Goal: Transaction & Acquisition: Purchase product/service

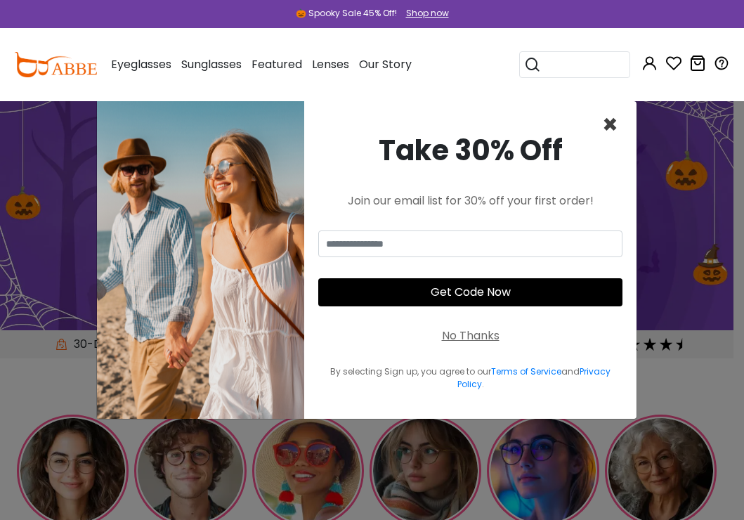
click at [612, 125] on span "×" at bounding box center [610, 125] width 16 height 36
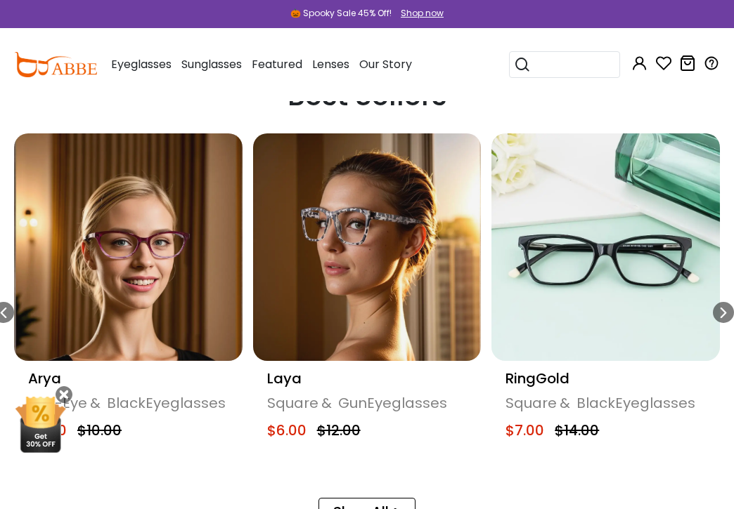
scroll to position [703, 0]
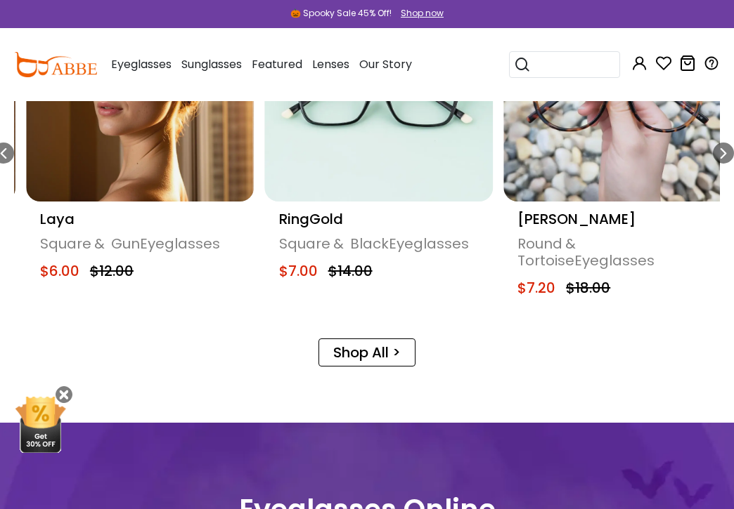
click at [373, 181] on img "6 / 18" at bounding box center [379, 88] width 228 height 228
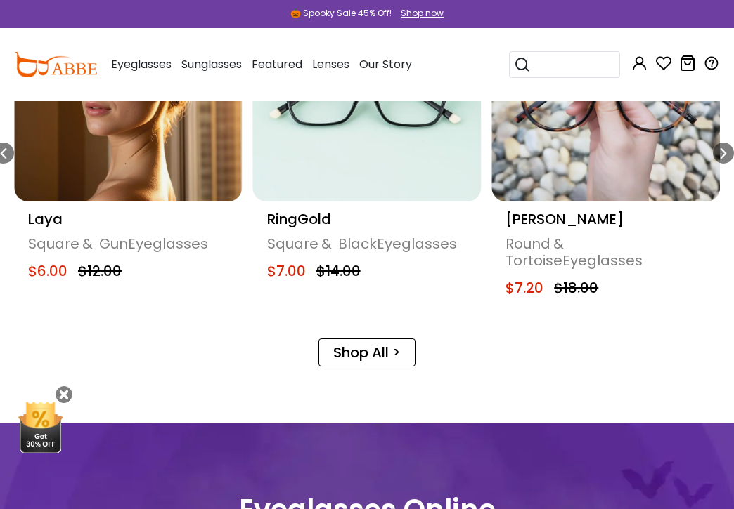
click at [364, 181] on img "6 / 18" at bounding box center [367, 88] width 228 height 228
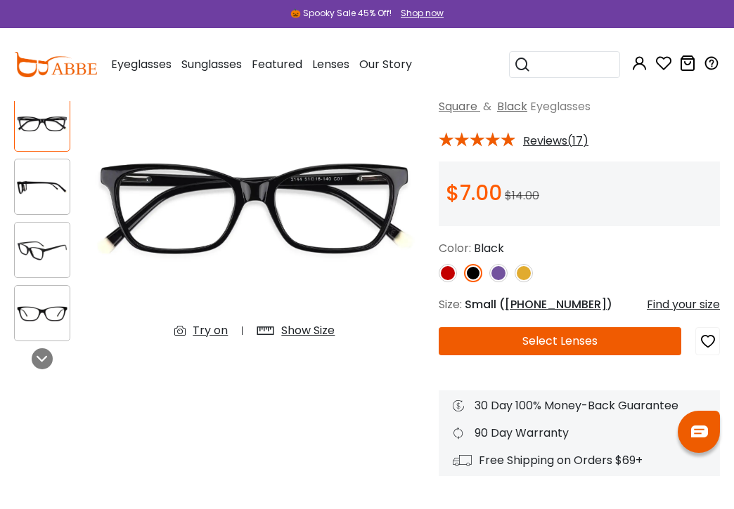
scroll to position [141, 0]
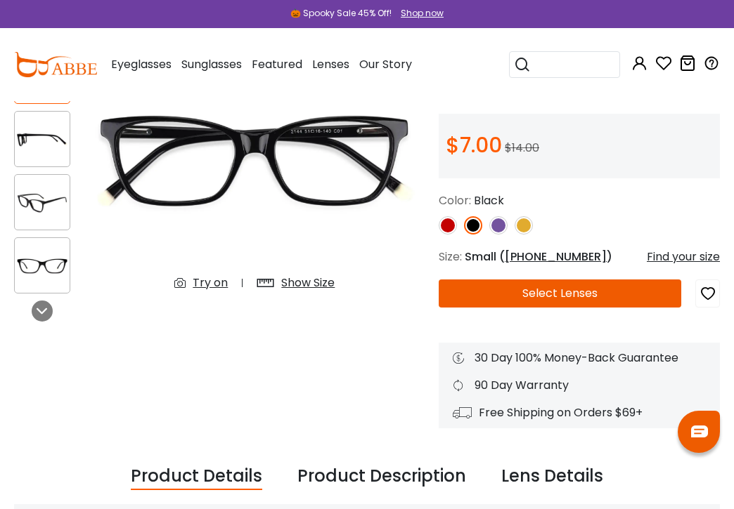
drag, startPoint x: 563, startPoint y: 314, endPoint x: 553, endPoint y: 300, distance: 17.2
click at [564, 314] on div "RingGold Black Square & Black Eyeglasses *** Reviews(17)" at bounding box center [578, 224] width 281 height 409
click at [547, 298] on button "Select Lenses" at bounding box center [559, 294] width 242 height 28
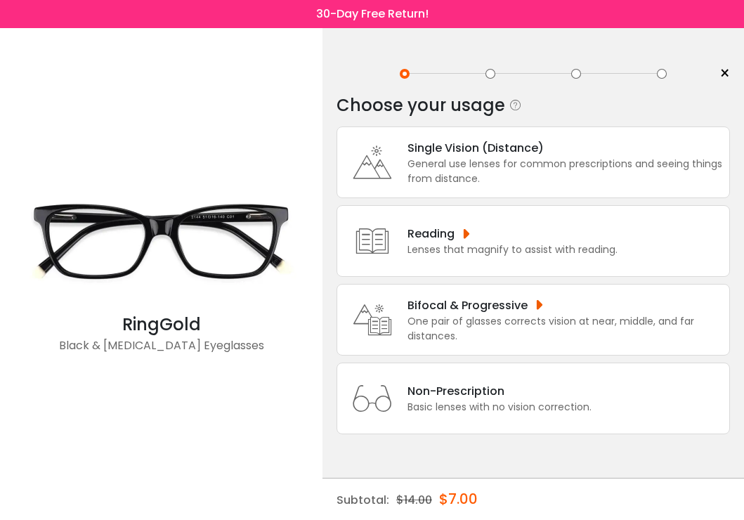
click at [528, 301] on div "Bifocal & Progressive" at bounding box center [565, 306] width 315 height 18
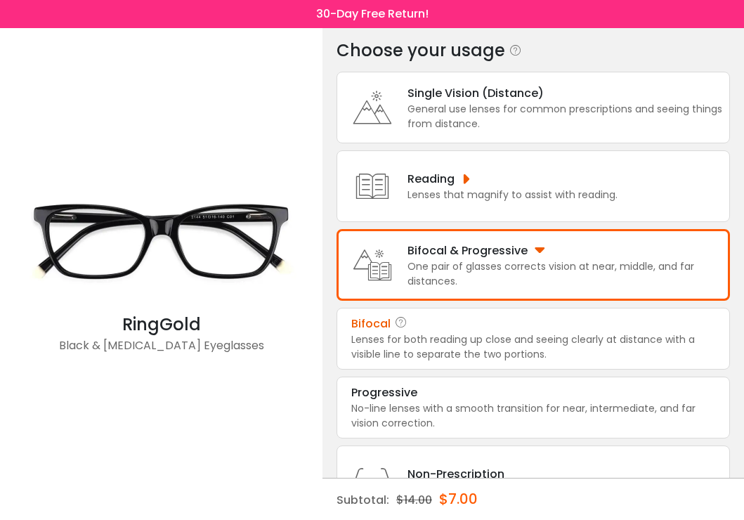
scroll to position [122, 0]
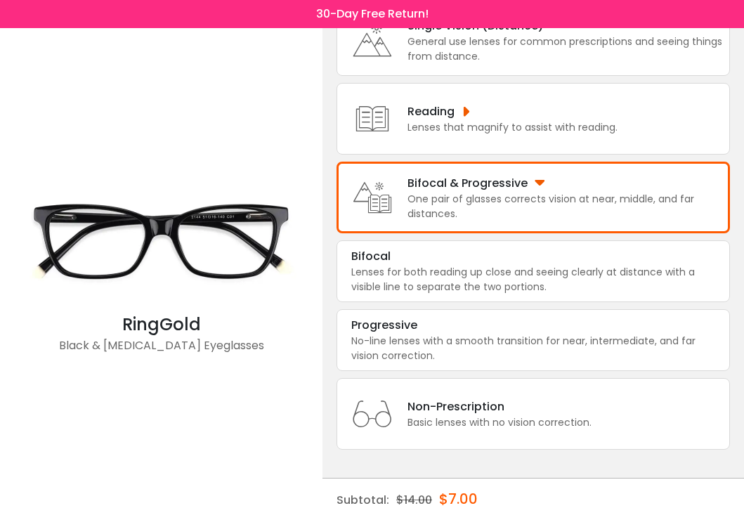
click at [540, 499] on div "Subtotal: $14.00 $7.00" at bounding box center [533, 499] width 393 height 42
click at [526, 405] on div "Non-Prescription" at bounding box center [500, 407] width 184 height 18
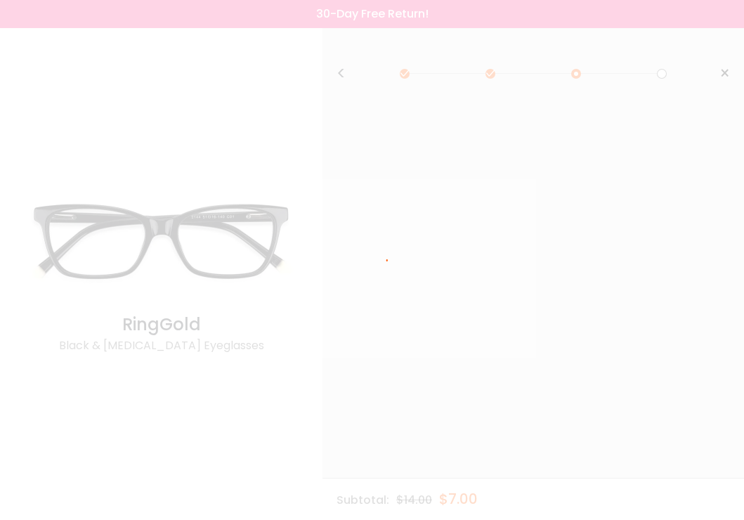
scroll to position [0, 0]
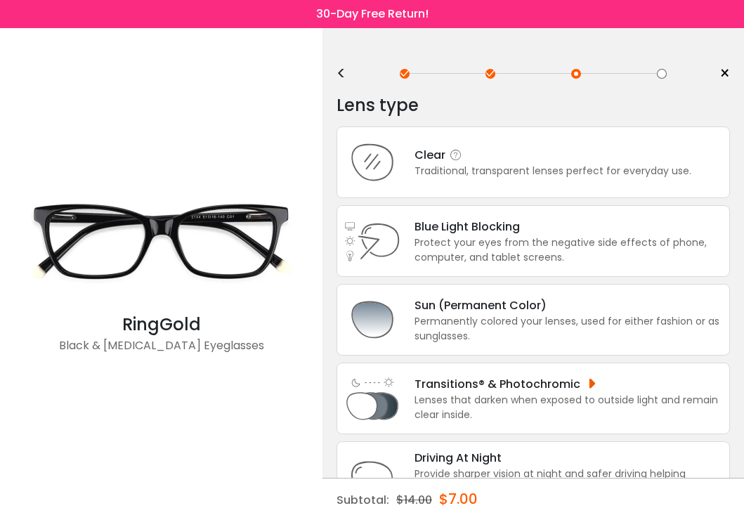
click at [519, 177] on div "Traditional, transparent lenses perfect for everyday use." at bounding box center [553, 171] width 277 height 15
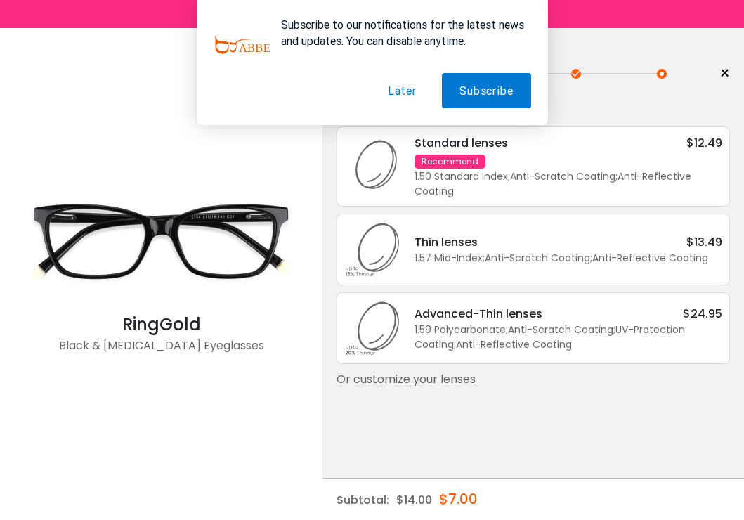
click at [394, 85] on button "Later" at bounding box center [402, 90] width 64 height 35
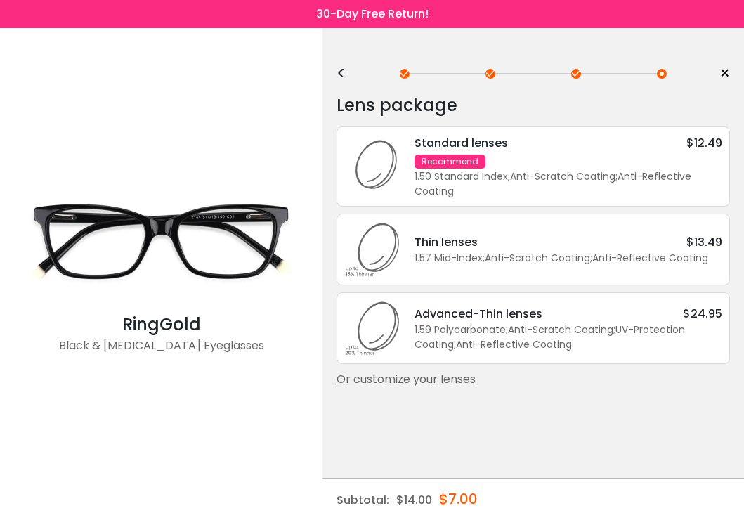
click at [490, 136] on div "Standard lenses" at bounding box center [461, 143] width 93 height 18
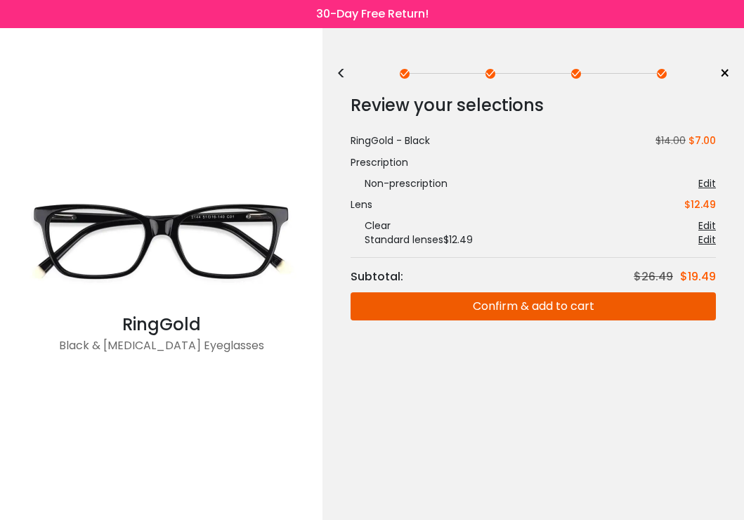
click at [560, 312] on button "Confirm & add to cart" at bounding box center [533, 306] width 365 height 28
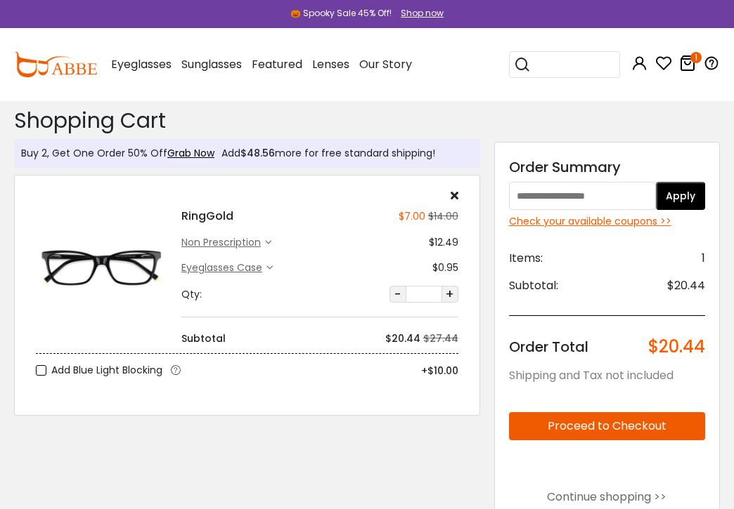
click at [598, 194] on input "text" at bounding box center [582, 196] width 147 height 28
paste input "**********"
type input "**********"
click at [682, 195] on button "Apply" at bounding box center [680, 196] width 49 height 28
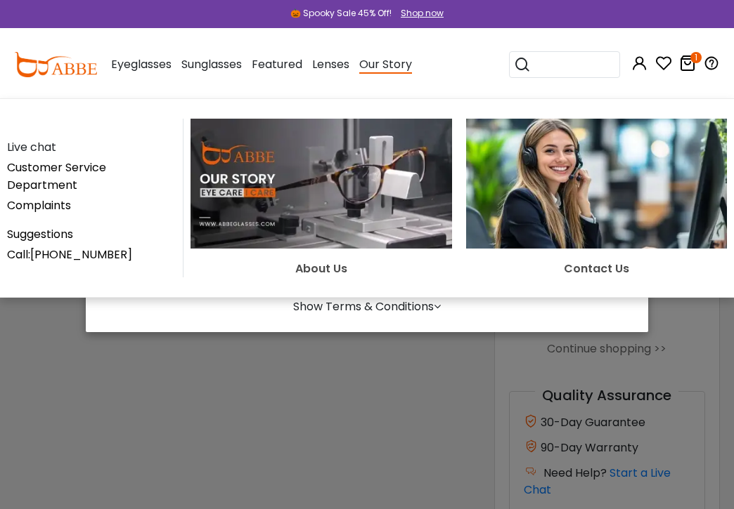
scroll to position [281, 0]
